Goal: Transaction & Acquisition: Download file/media

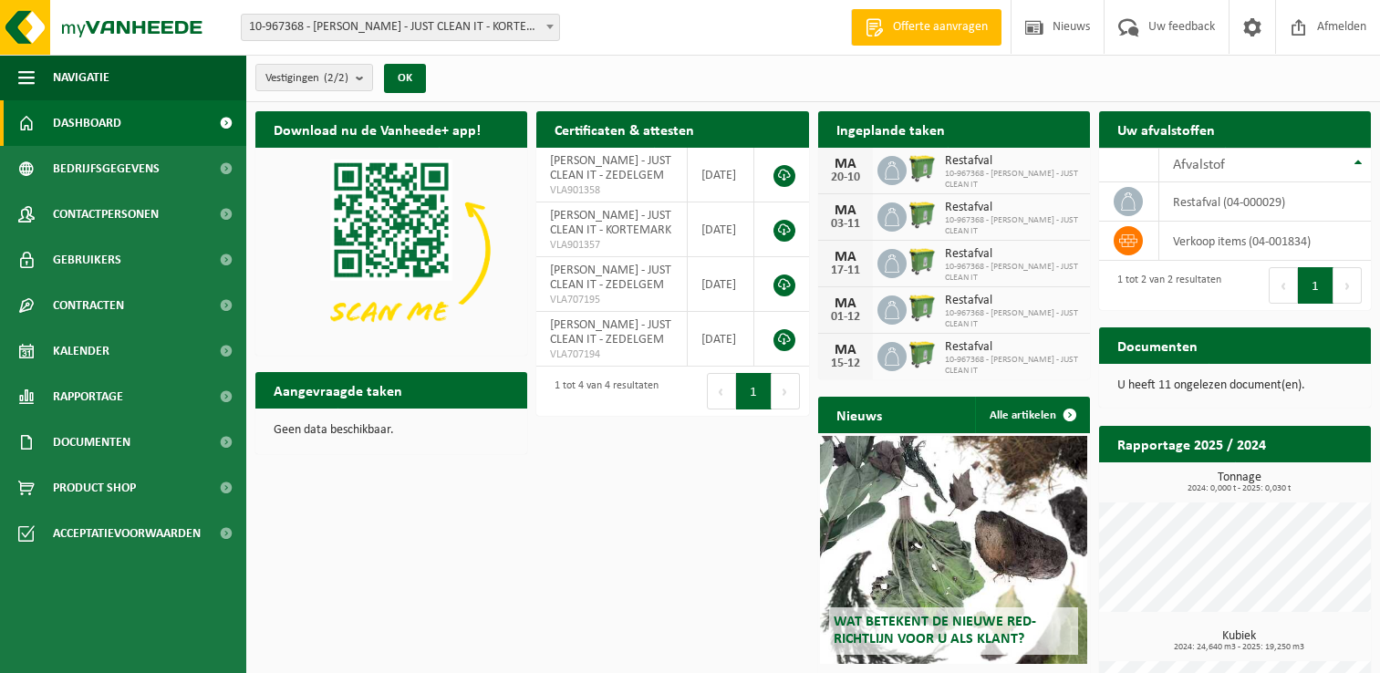
click at [142, 441] on link "Documenten" at bounding box center [123, 443] width 246 height 46
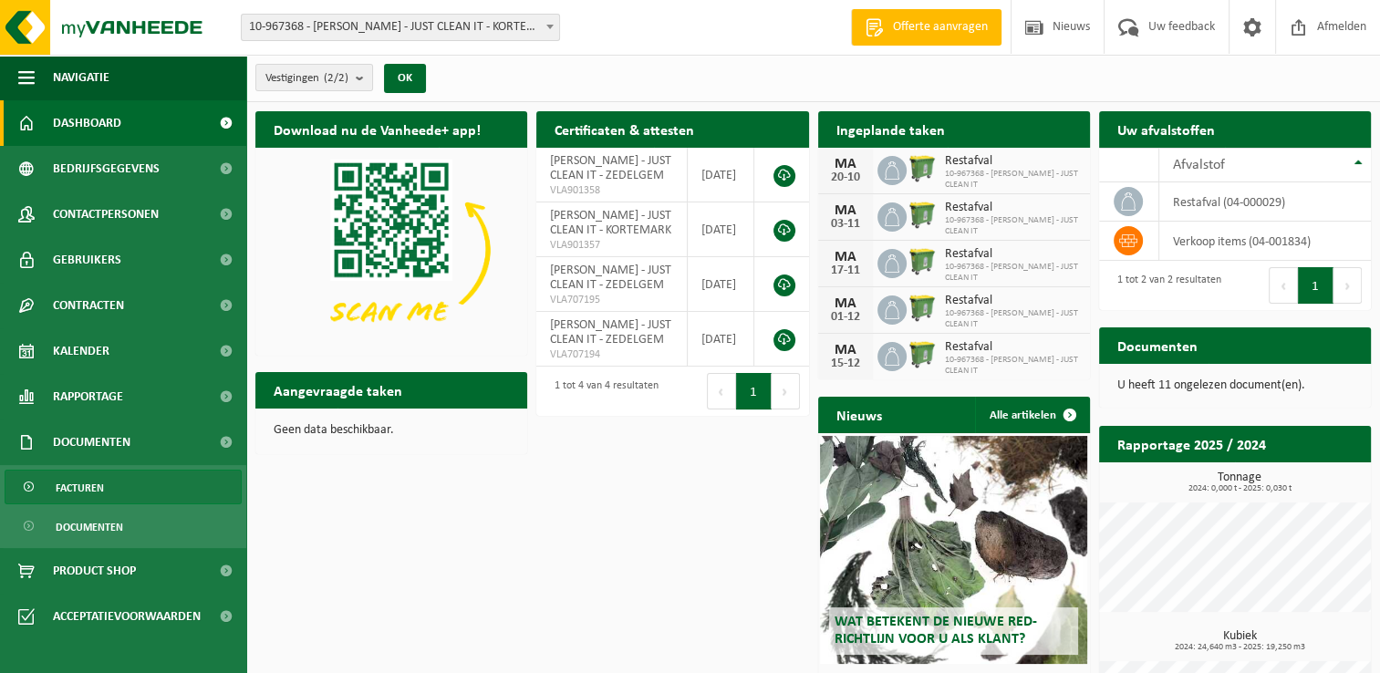
click at [106, 491] on link "Facturen" at bounding box center [123, 487] width 237 height 35
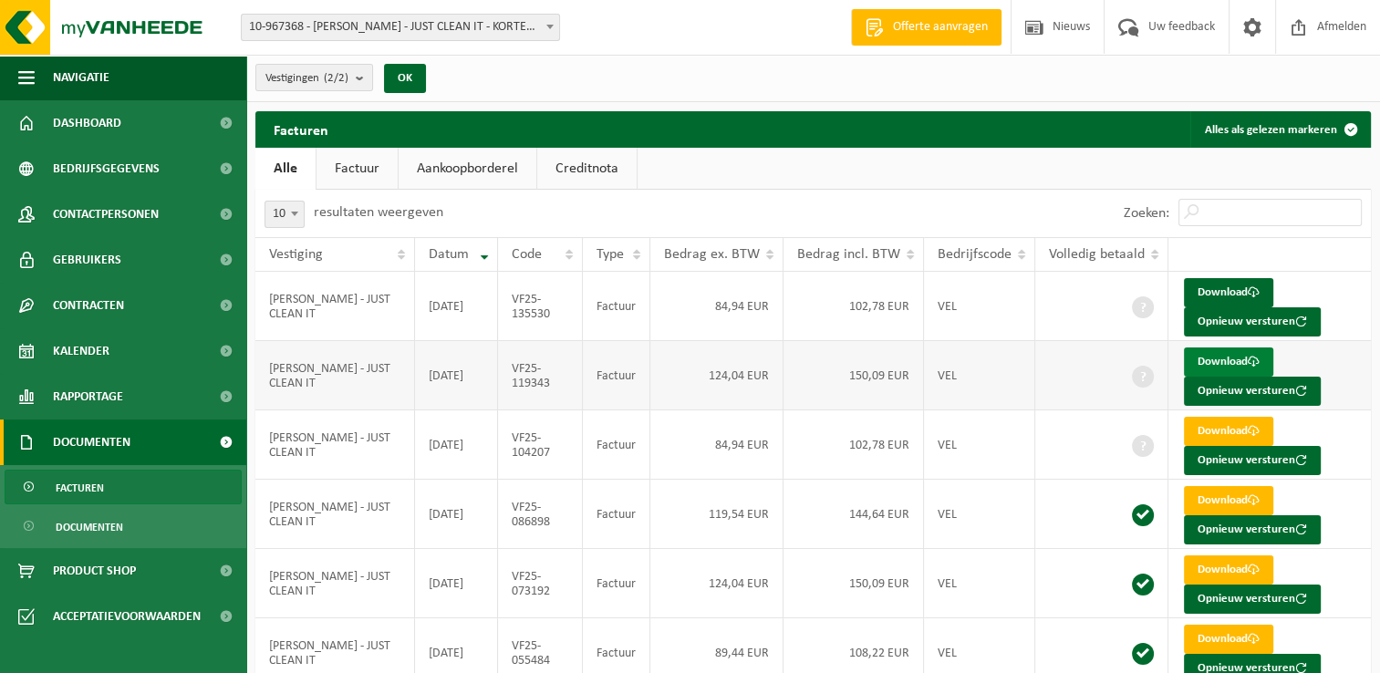
click at [1204, 363] on link "Download" at bounding box center [1228, 361] width 89 height 29
click at [1219, 427] on link "Download" at bounding box center [1228, 431] width 89 height 29
click at [1212, 283] on link "Download" at bounding box center [1228, 292] width 89 height 29
